Goal: Task Accomplishment & Management: Complete application form

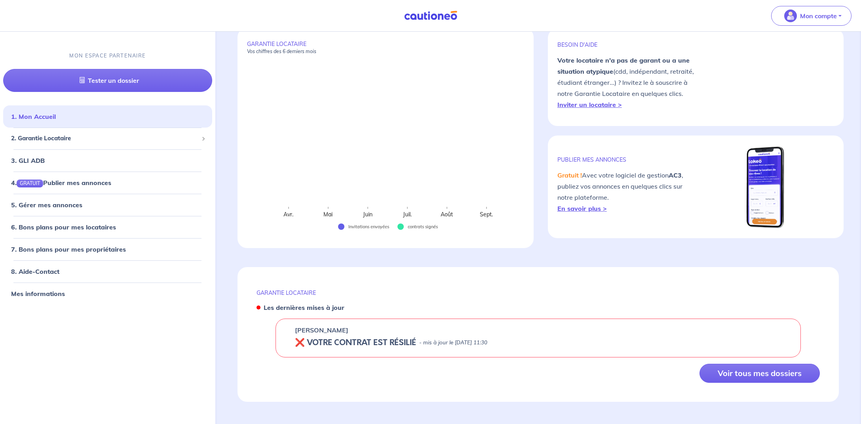
scroll to position [53, 0]
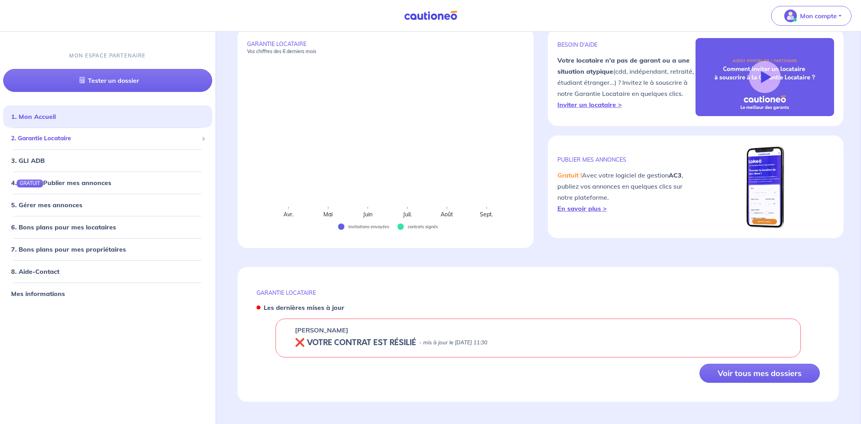
click at [55, 140] on span "2. Garantie Locataire" at bounding box center [104, 138] width 187 height 9
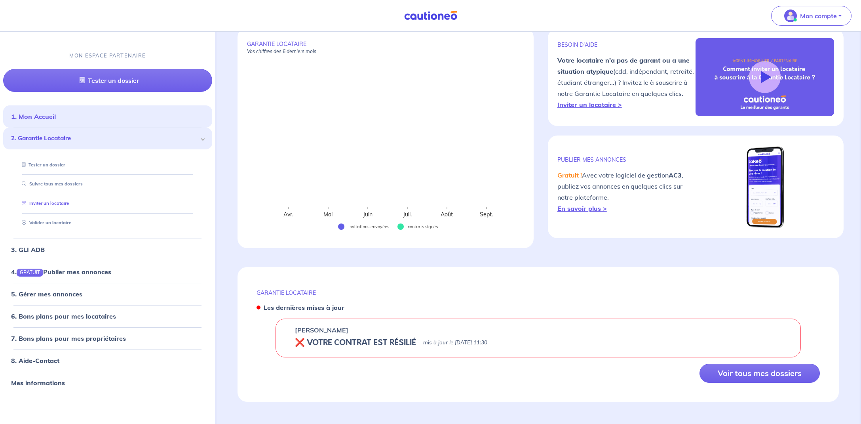
click at [39, 202] on link "Inviter un locataire" at bounding box center [44, 203] width 50 height 6
select select "FR"
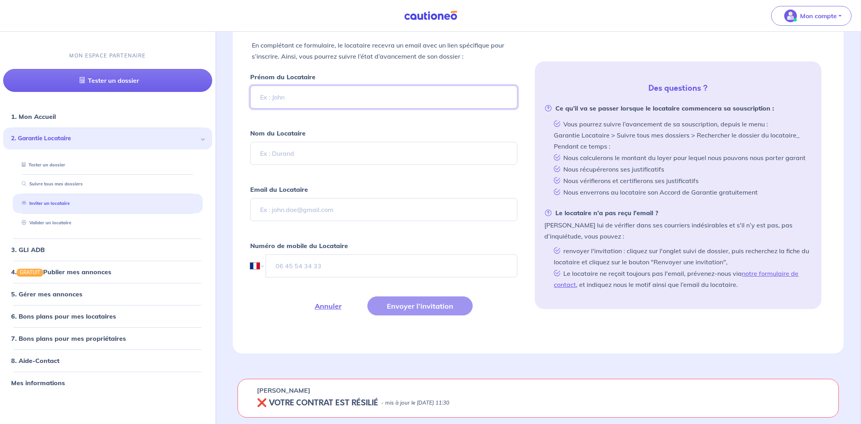
scroll to position [223, 0]
paste input "[EMAIL_ADDRESS][DOMAIN_NAME]"
type input "[EMAIL_ADDRESS][DOMAIN_NAME]"
drag, startPoint x: 276, startPoint y: 154, endPoint x: 284, endPoint y: 165, distance: 13.6
click at [276, 154] on input "RAMROSON" at bounding box center [384, 153] width 268 height 23
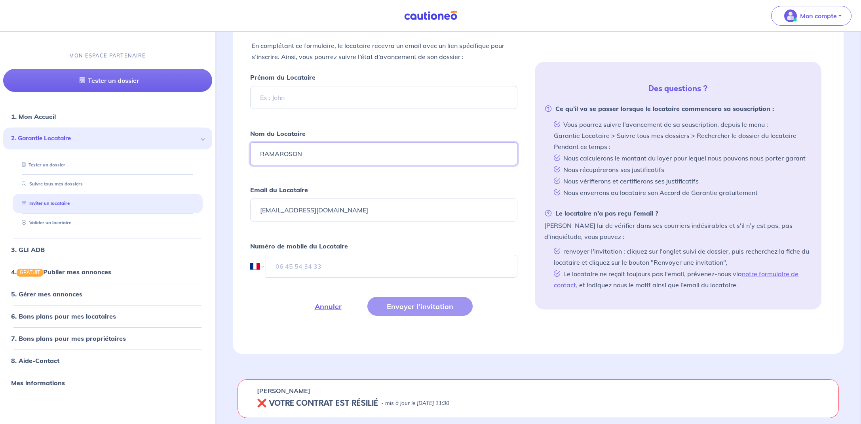
type input "RAMAROSON"
click at [279, 97] on input "Prénom du Locataire" at bounding box center [384, 97] width 268 height 23
paste input "RANDRIAMIHAJA"
type input "RANDRIAMIHAJA"
click at [293, 267] on input "tel" at bounding box center [392, 266] width 252 height 23
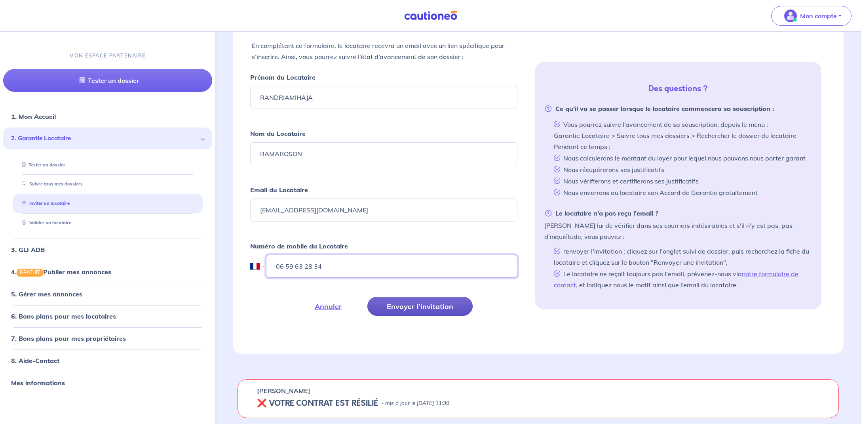
type input "06 59 63 28 34"
click at [419, 307] on button "Envoyer l’invitation" at bounding box center [420, 306] width 105 height 19
